Goal: Communication & Community: Answer question/provide support

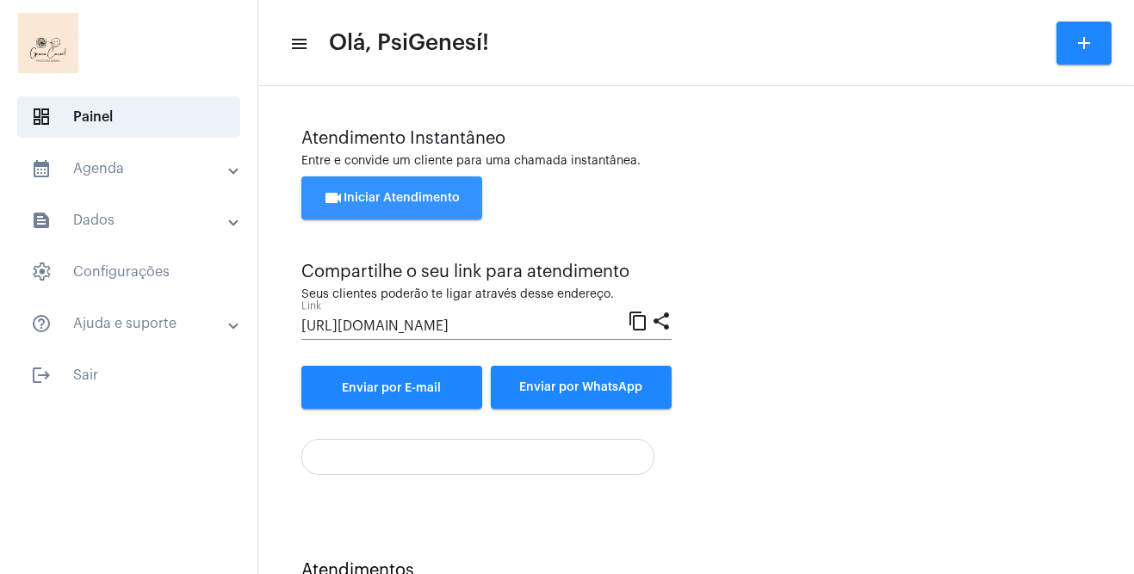
click at [394, 206] on button "videocam Iniciar Atendimento" at bounding box center [391, 198] width 181 height 43
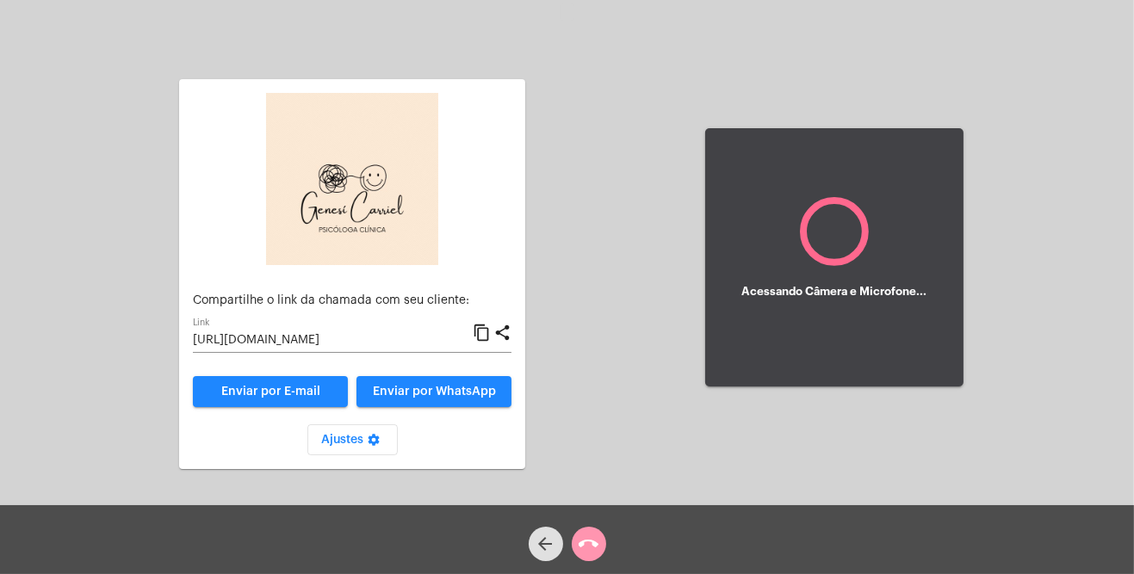
click at [427, 400] on button "Enviar por WhatsApp" at bounding box center [433, 391] width 155 height 31
click at [1020, 121] on div "Aguardando cliente acessar a chamada Ajustes settings Compartilhe o link da cha…" at bounding box center [567, 255] width 1131 height 505
click at [581, 348] on div "Aguardando cliente acessar a chamada Ajustes settings Compartilhe o link da cha…" at bounding box center [567, 255] width 1131 height 505
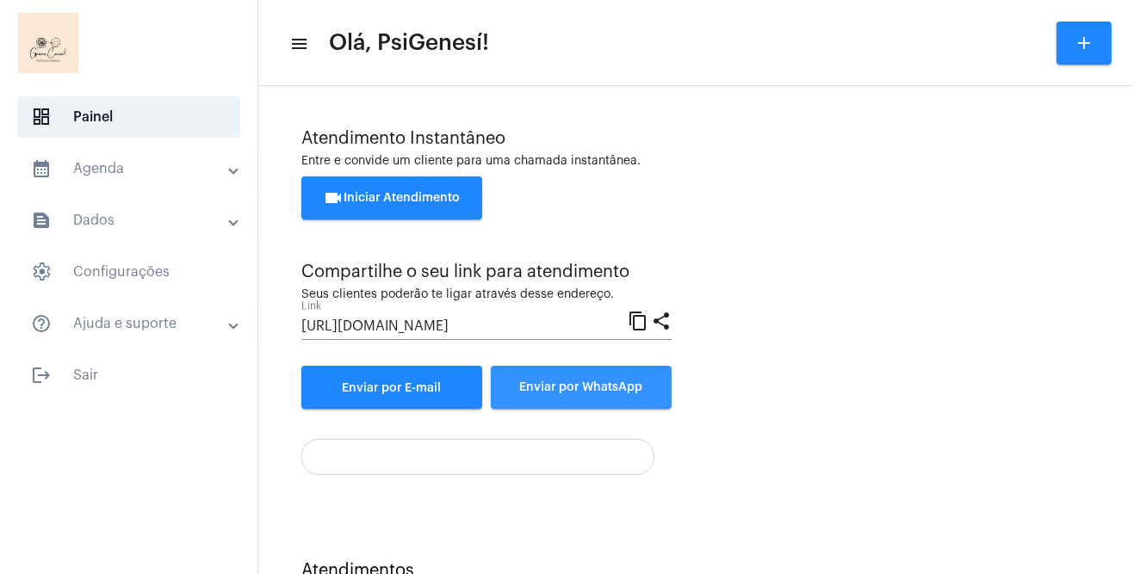
click at [580, 397] on button "Enviar por WhatsApp" at bounding box center [581, 387] width 181 height 43
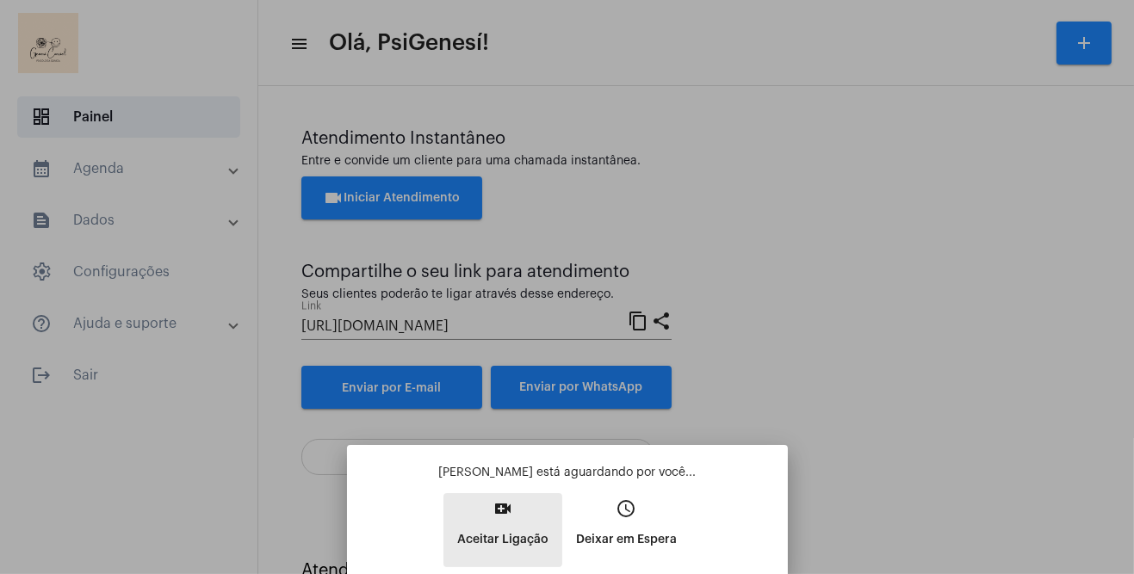
click at [499, 521] on button "video_call Aceitar Ligação" at bounding box center [502, 530] width 119 height 74
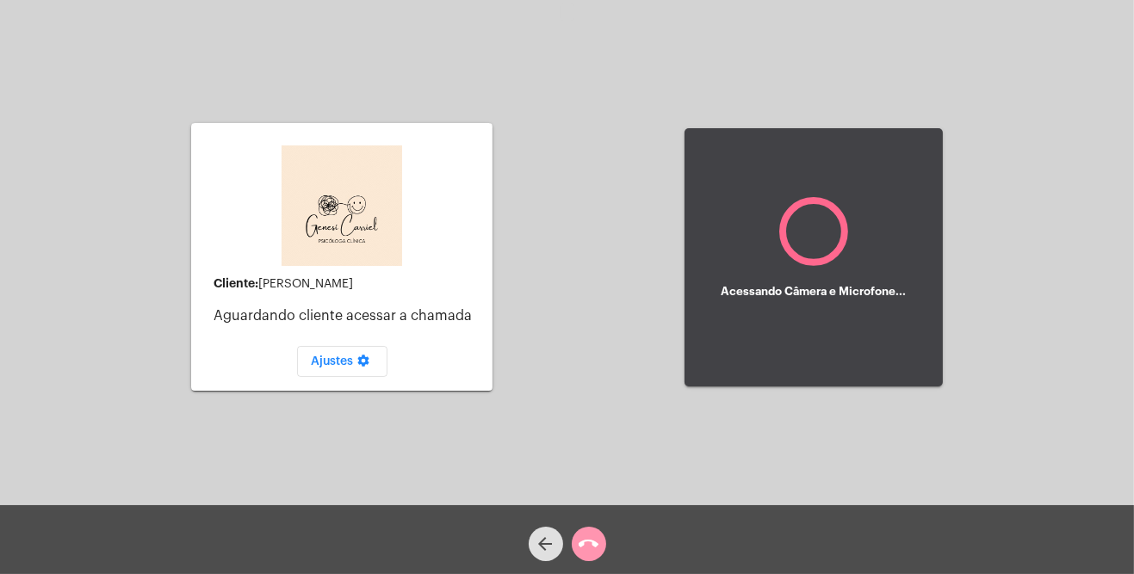
click at [865, 294] on h5 "Acessando Câmera e Microfone..." at bounding box center [813, 292] width 185 height 12
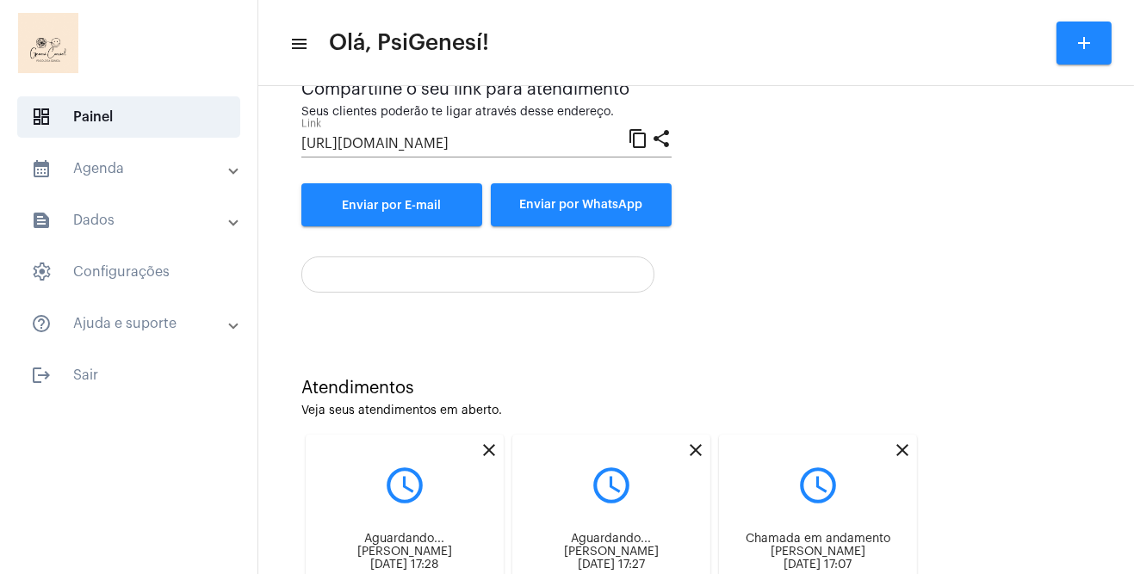
scroll to position [289, 0]
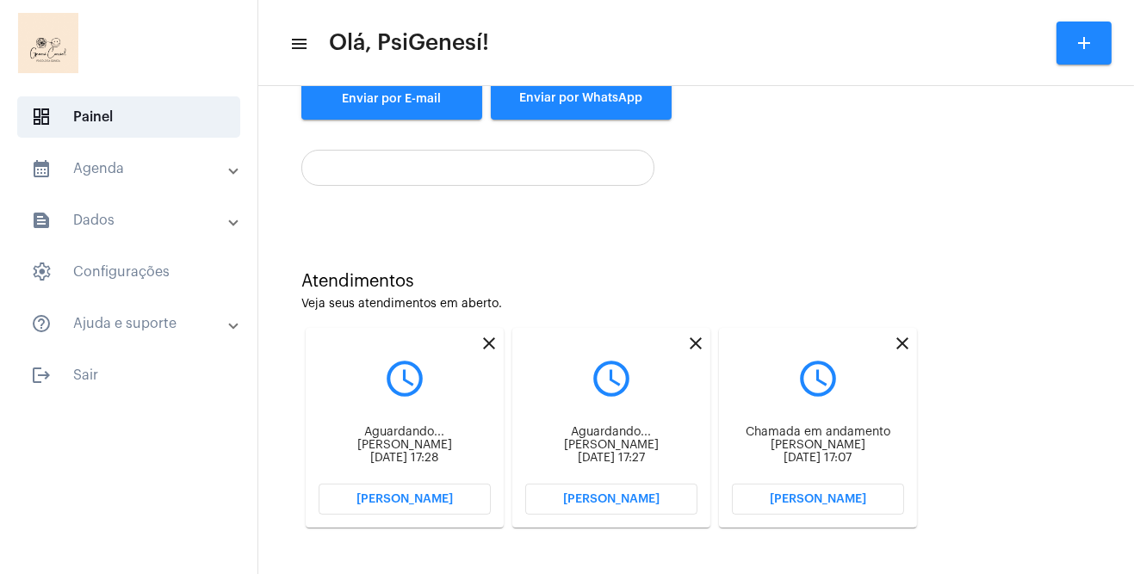
click at [425, 508] on button "[PERSON_NAME]" at bounding box center [405, 499] width 172 height 31
